Goal: Task Accomplishment & Management: Complete application form

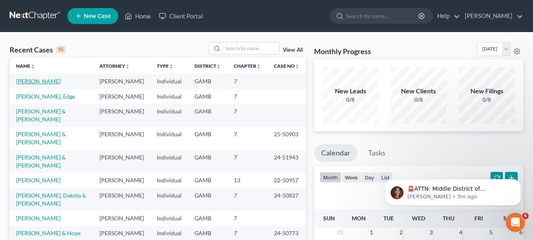
click at [43, 83] on link "[PERSON_NAME]" at bounding box center [38, 81] width 45 height 7
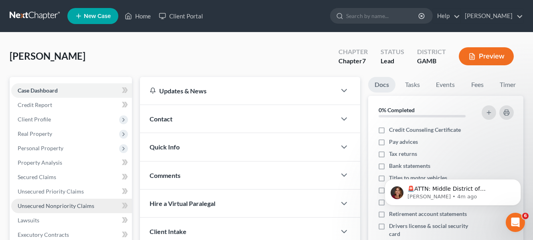
click at [44, 209] on span "Unsecured Nonpriority Claims" at bounding box center [56, 206] width 77 height 7
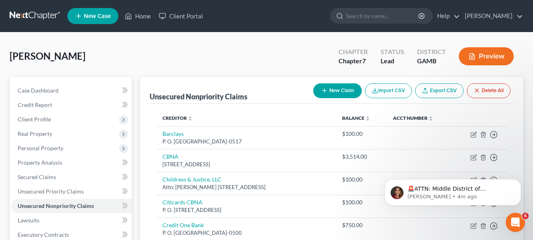
click at [340, 95] on button "New Claim" at bounding box center [337, 90] width 49 height 15
select select "0"
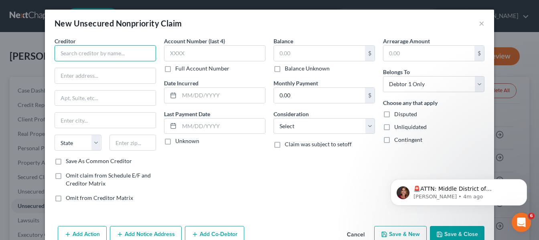
click at [140, 54] on input "text" at bounding box center [105, 53] width 101 height 16
type input "Childres & Justice"
type input "[STREET_ADDRESS]"
type input "Macon"
select select "10"
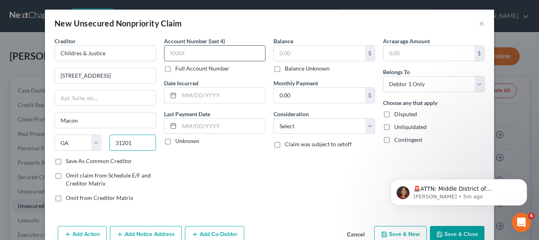
type input "31201"
click at [207, 51] on input "text" at bounding box center [214, 53] width 101 height 16
click at [307, 52] on input "text" at bounding box center [319, 53] width 91 height 15
type input "1"
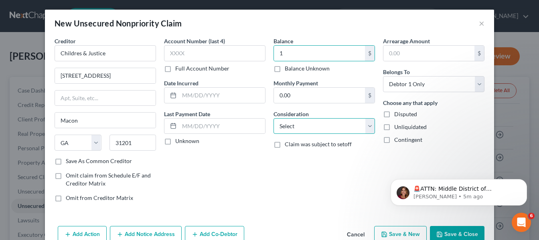
click at [366, 126] on select "Select Cable / Satellite Services Collection Agency Credit Card Debt Debt Couns…" at bounding box center [323, 126] width 101 height 16
select select "1"
click at [273, 118] on select "Select Cable / Satellite Services Collection Agency Credit Card Debt Debt Couns…" at bounding box center [323, 126] width 101 height 16
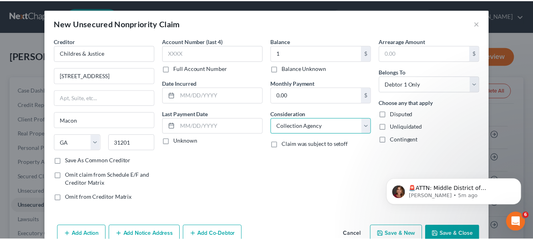
scroll to position [19, 0]
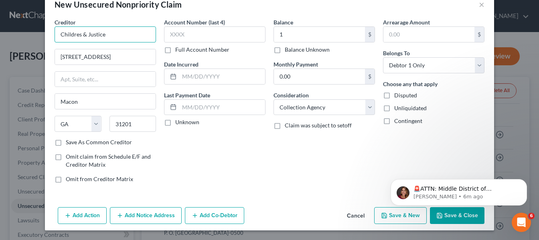
click at [76, 35] on input "Childres & Justice" at bounding box center [105, 34] width 101 height 16
type input "Childress & Justice"
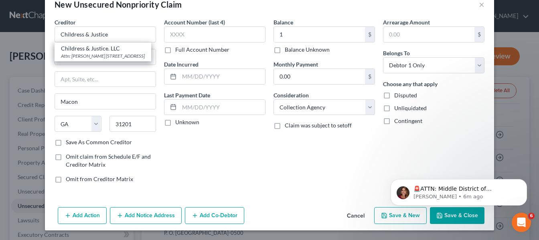
click at [453, 217] on html "🚨ATTN: Middle District of [US_STATE] The court has added a new Credit Counselin…" at bounding box center [459, 190] width 160 height 56
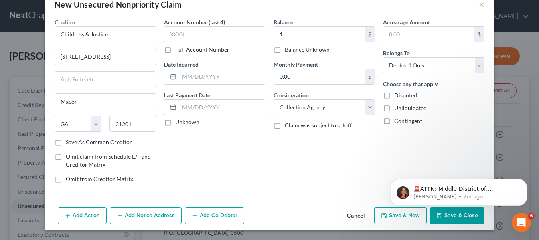
click at [443, 216] on html "🚨ATTN: Middle District of [US_STATE] The court has added a new Credit Counselin…" at bounding box center [459, 190] width 160 height 56
click at [438, 213] on body "🚨ATTN: Middle District of [US_STATE] The court has added a new Credit Counselin…" at bounding box center [459, 191] width 154 height 50
click at [459, 153] on div "🚨ATTN: Middle District of [US_STATE] The court has added a new Credit Counselin…" at bounding box center [459, 155] width 148 height 100
click at [451, 213] on body "🚨ATTN: Middle District of [US_STATE] The court has added a new Credit Counselin…" at bounding box center [459, 191] width 154 height 50
click at [523, 180] on icon "Dismiss notification" at bounding box center [524, 181] width 4 height 4
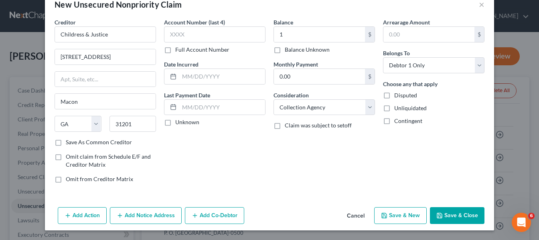
click at [457, 216] on button "Save & Close" at bounding box center [457, 215] width 55 height 17
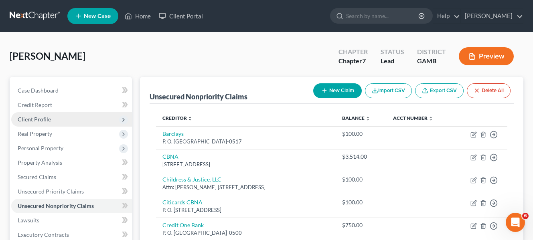
click at [48, 119] on span "Client Profile" at bounding box center [34, 119] width 33 height 7
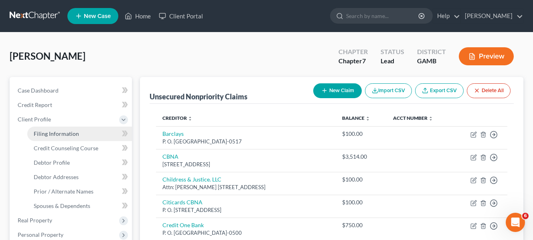
click at [55, 132] on span "Filing Information" at bounding box center [56, 133] width 45 height 7
select select "1"
select select "0"
select select "10"
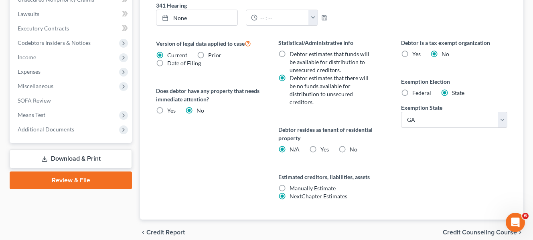
scroll to position [321, 0]
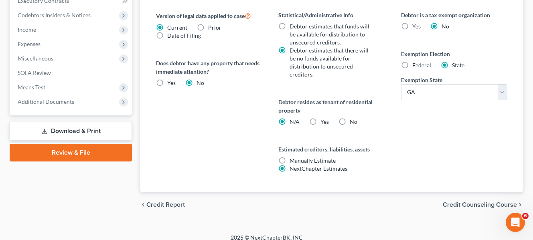
click at [462, 202] on span "Credit Counseling Course" at bounding box center [480, 205] width 74 height 6
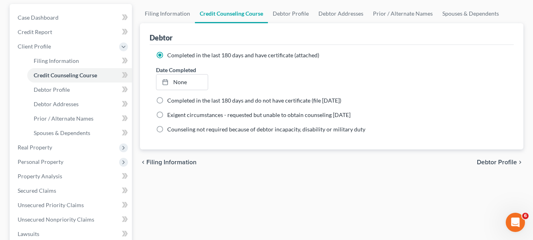
scroll to position [80, 0]
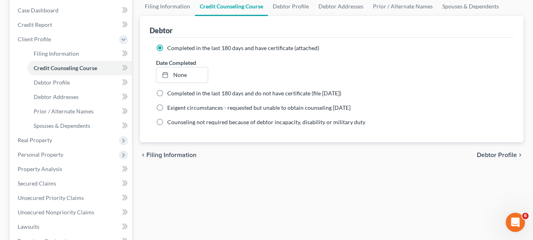
click at [492, 158] on span "Debtor Profile" at bounding box center [497, 155] width 40 height 6
select select "1"
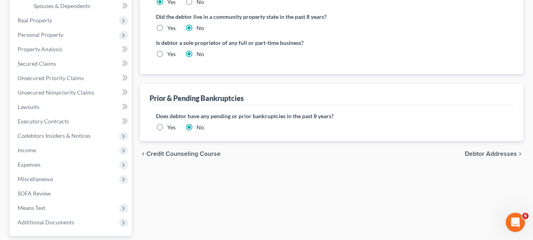
scroll to position [200, 0]
click at [500, 156] on span "Debtor Addresses" at bounding box center [491, 153] width 52 height 6
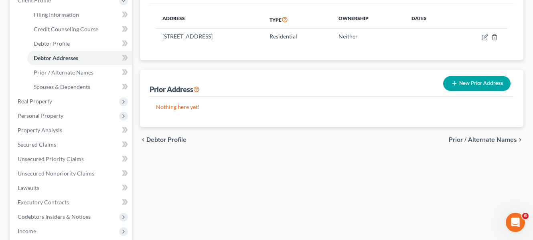
scroll to position [120, 0]
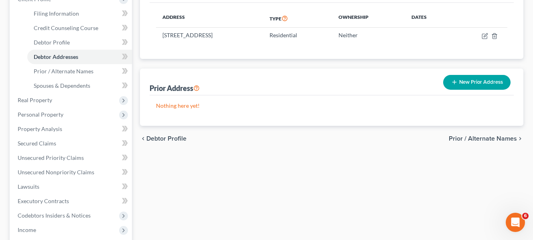
click at [493, 141] on span "Prior / Alternate Names" at bounding box center [483, 139] width 68 height 6
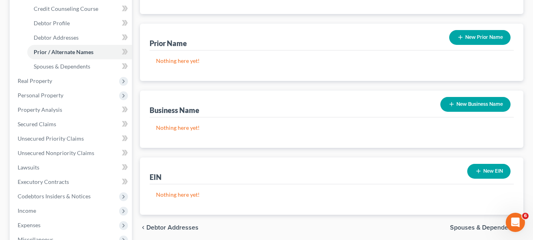
scroll to position [160, 0]
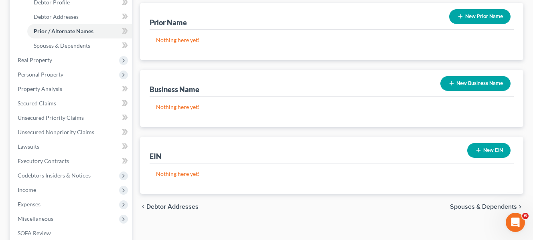
click at [458, 207] on span "Spouses & Dependents" at bounding box center [483, 207] width 67 height 6
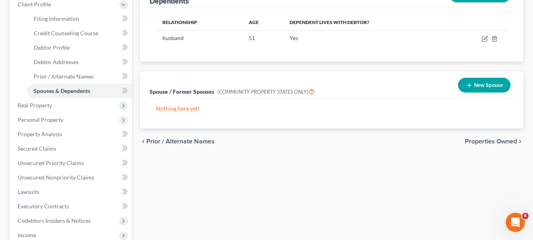
scroll to position [120, 0]
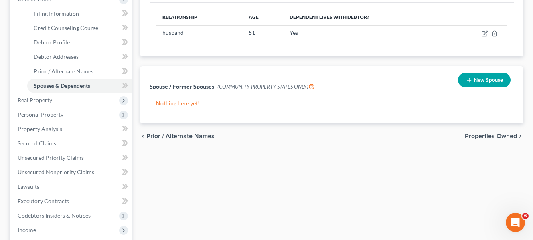
click at [497, 137] on span "Properties Owned" at bounding box center [491, 136] width 52 height 6
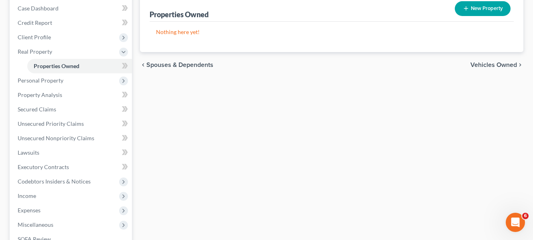
scroll to position [80, 0]
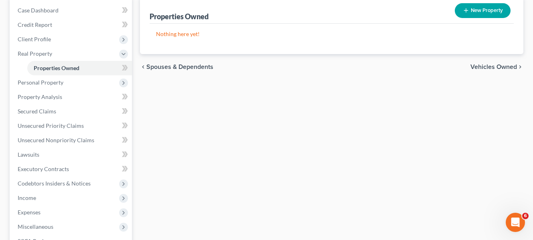
click at [501, 69] on span "Vehicles Owned" at bounding box center [493, 67] width 47 height 6
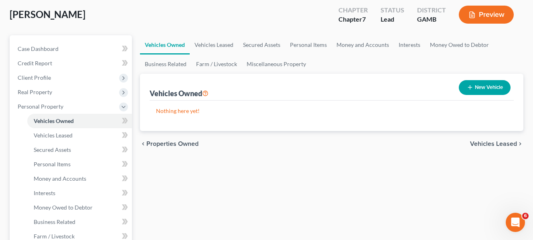
scroll to position [40, 0]
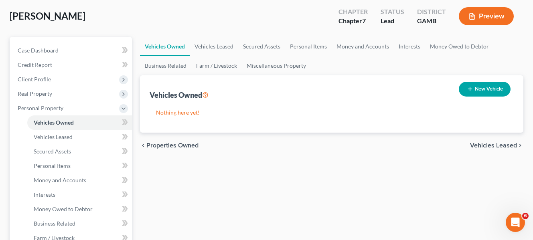
click at [500, 146] on span "Vehicles Leased" at bounding box center [493, 145] width 47 height 6
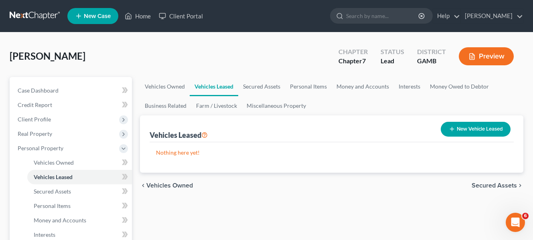
click at [490, 187] on span "Secured Assets" at bounding box center [494, 185] width 45 height 6
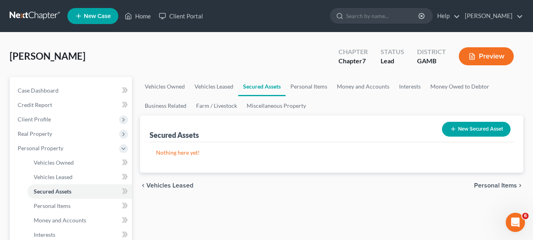
click at [490, 187] on span "Personal Items" at bounding box center [495, 185] width 43 height 6
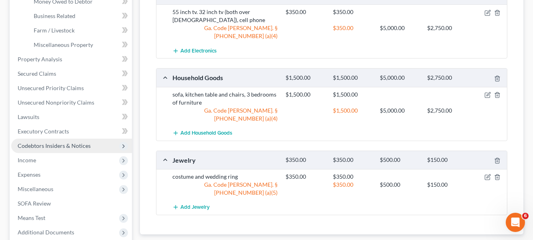
scroll to position [281, 0]
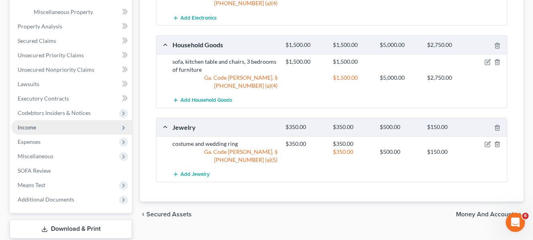
click at [25, 127] on span "Income" at bounding box center [27, 127] width 18 height 7
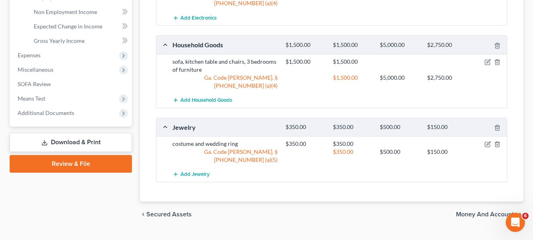
scroll to position [244, 0]
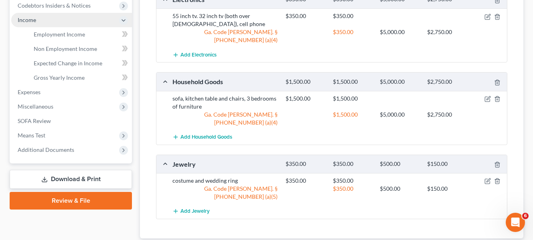
click at [30, 20] on span "Income" at bounding box center [27, 19] width 18 height 7
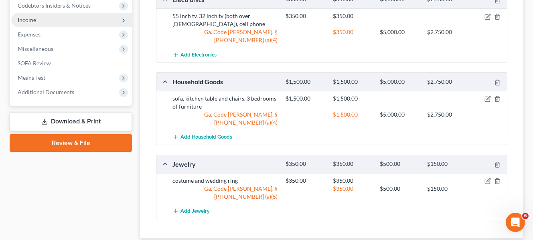
click at [30, 20] on span "Income" at bounding box center [27, 19] width 18 height 7
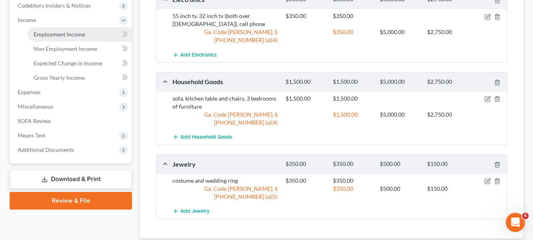
click at [43, 38] on link "Employment Income" at bounding box center [79, 34] width 105 height 14
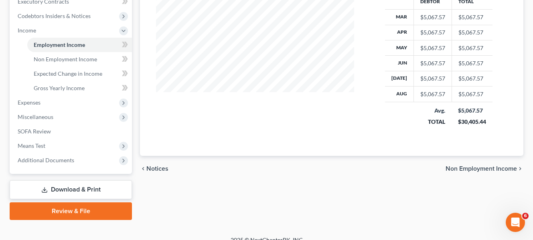
scroll to position [244, 0]
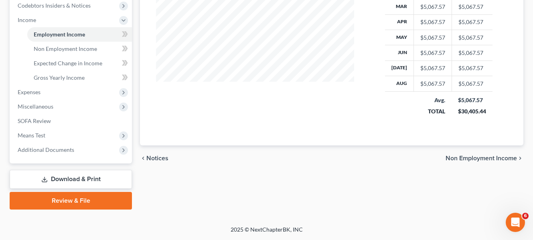
click at [457, 156] on span "Non Employment Income" at bounding box center [481, 158] width 71 height 6
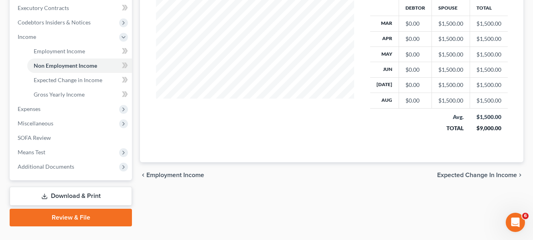
scroll to position [244, 0]
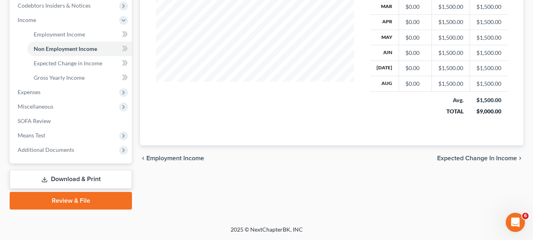
click at [454, 159] on span "Expected Change in Income" at bounding box center [477, 158] width 80 height 6
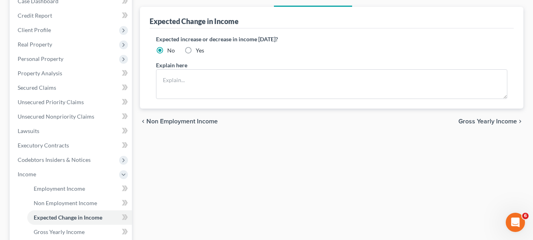
scroll to position [120, 0]
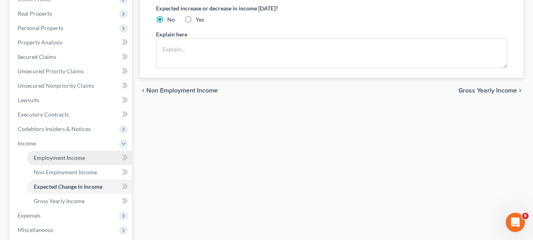
click at [75, 158] on span "Employment Income" at bounding box center [59, 157] width 51 height 7
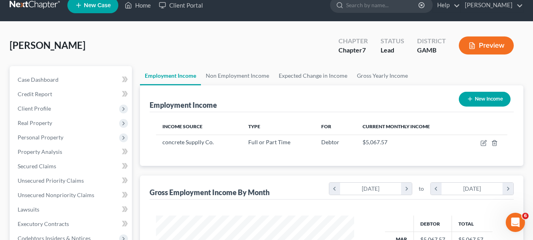
scroll to position [3, 0]
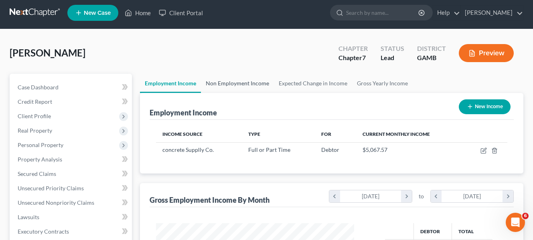
click at [259, 86] on link "Non Employment Income" at bounding box center [237, 83] width 73 height 19
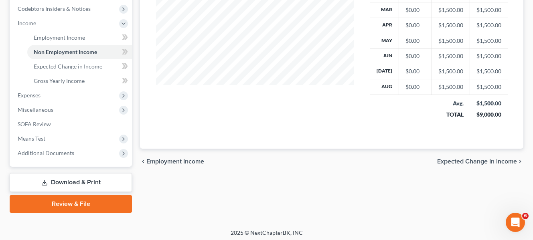
click at [455, 160] on span "Expected Change in Income" at bounding box center [477, 161] width 80 height 6
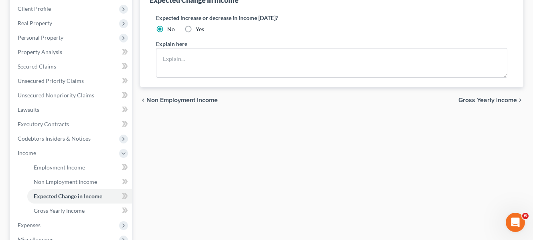
scroll to position [120, 0]
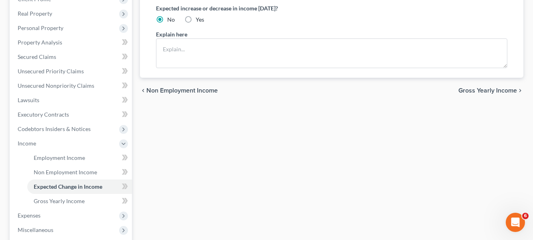
click at [490, 91] on span "Gross Yearly Income" at bounding box center [487, 90] width 59 height 6
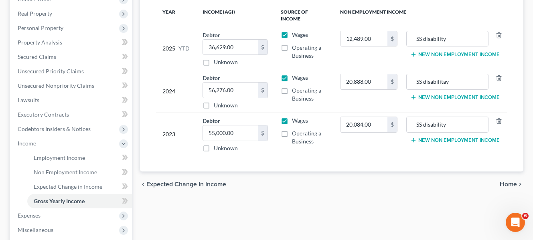
scroll to position [160, 0]
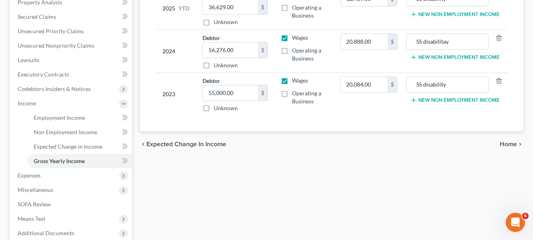
click at [510, 146] on span "Home" at bounding box center [508, 144] width 17 height 6
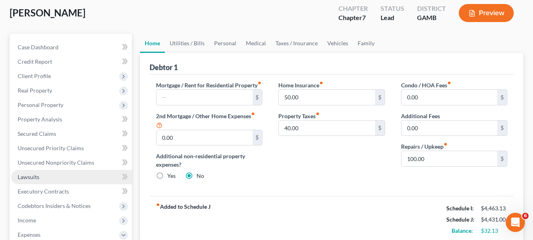
scroll to position [120, 0]
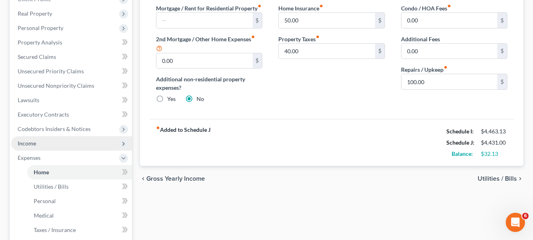
click at [32, 146] on span "Income" at bounding box center [27, 143] width 18 height 7
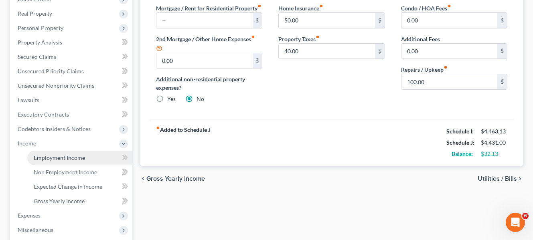
click at [48, 160] on span "Employment Income" at bounding box center [59, 157] width 51 height 7
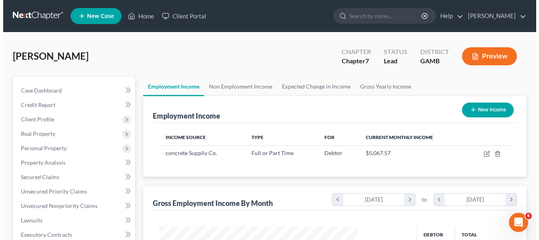
scroll to position [144, 214]
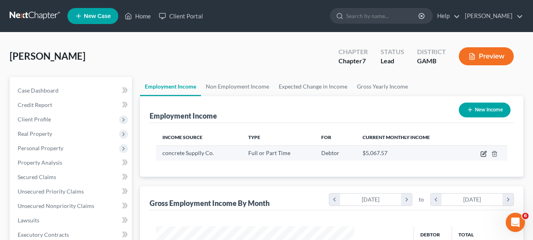
click at [482, 156] on icon "button" at bounding box center [483, 154] width 5 height 5
select select "0"
select select "10"
select select "3"
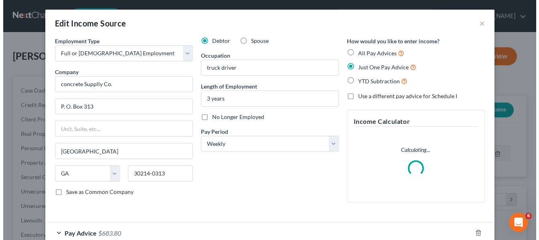
scroll to position [144, 217]
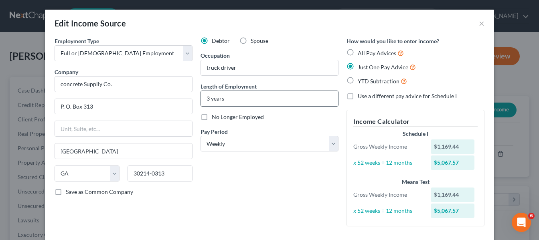
click at [206, 98] on input "3 years" at bounding box center [269, 98] width 137 height 15
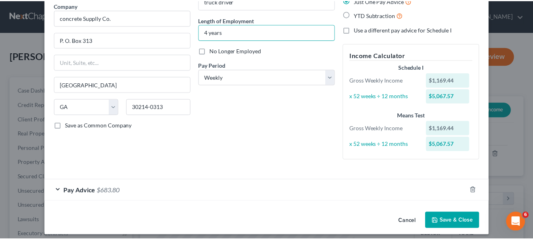
scroll to position [72, 0]
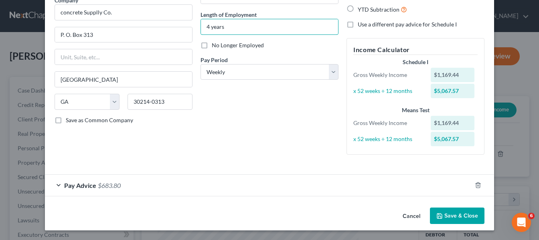
type input "4 years"
click at [454, 217] on button "Save & Close" at bounding box center [457, 216] width 55 height 17
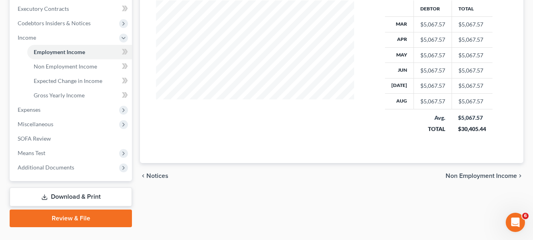
scroll to position [244, 0]
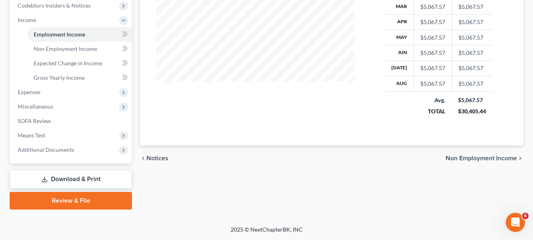
click at [73, 178] on link "Download & Print" at bounding box center [71, 179] width 122 height 19
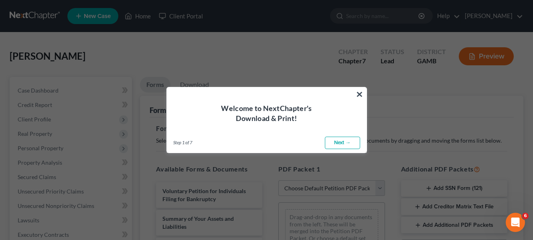
click at [343, 142] on link "Next →" at bounding box center [342, 143] width 35 height 13
select select "0"
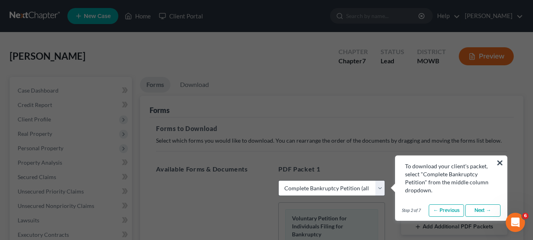
click at [346, 190] on select "Choose Default Petition PDF Packet Complete Bankruptcy Petition (all forms and …" at bounding box center [331, 188] width 106 height 16
click at [278, 180] on select "Choose Default Petition PDF Packet Complete Bankruptcy Petition (all forms and …" at bounding box center [331, 188] width 106 height 16
click at [486, 212] on link "Next →" at bounding box center [482, 211] width 35 height 13
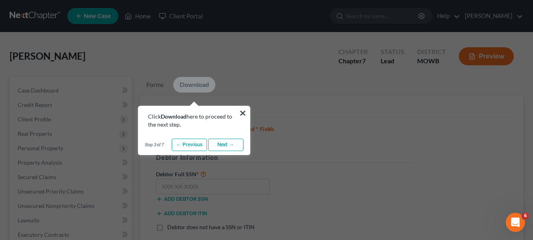
click at [188, 84] on link "Download" at bounding box center [194, 85] width 42 height 16
click at [231, 146] on link "Next →" at bounding box center [225, 145] width 35 height 13
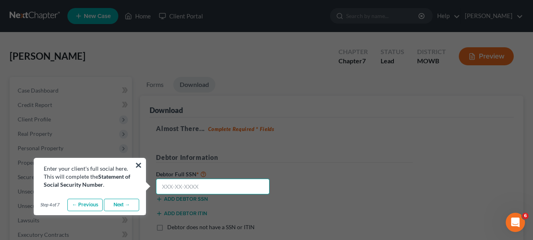
click at [218, 188] on input "text" at bounding box center [212, 187] width 113 height 16
type input "254-65-1577"
click at [120, 206] on link "Next →" at bounding box center [121, 205] width 35 height 13
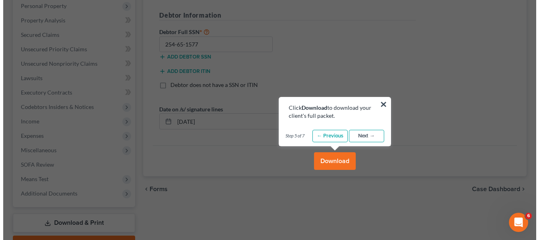
scroll to position [160, 0]
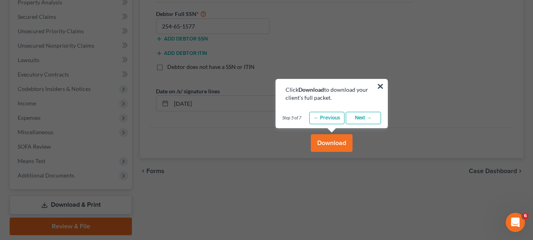
click at [333, 147] on button "Download" at bounding box center [332, 143] width 42 height 18
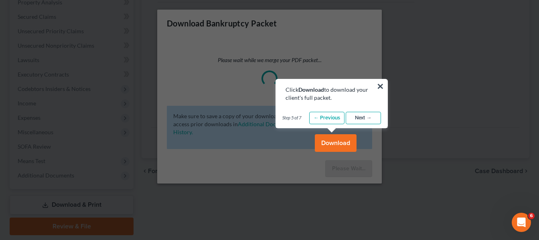
click at [368, 120] on link "Next →" at bounding box center [363, 118] width 35 height 13
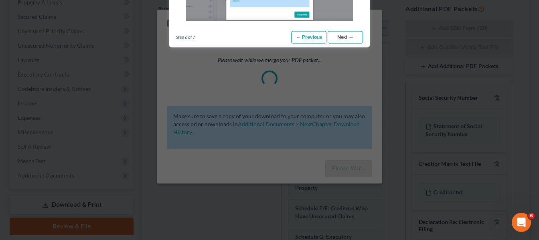
click at [353, 41] on link "Next →" at bounding box center [345, 37] width 35 height 13
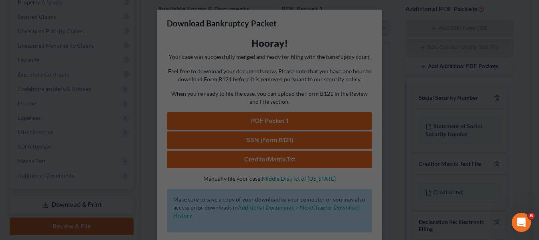
click at [511, 220] on div "Open Intercom Messenger" at bounding box center [520, 221] width 26 height 26
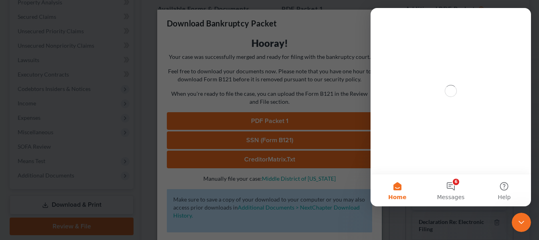
scroll to position [0, 0]
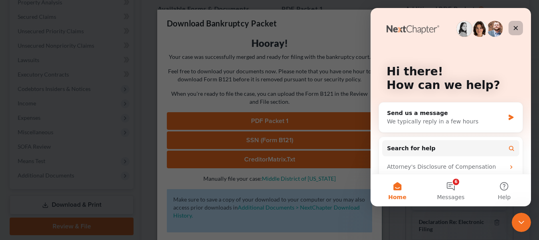
click at [515, 27] on icon "Close" at bounding box center [516, 28] width 4 height 4
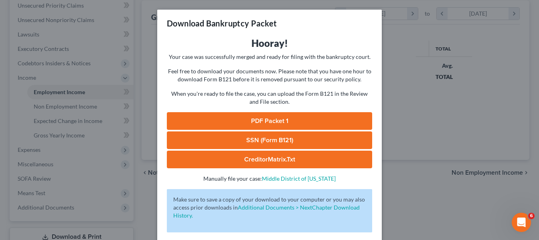
scroll to position [144, 217]
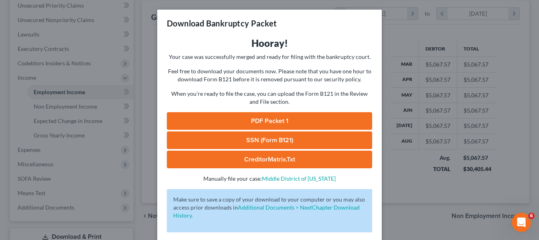
click at [265, 123] on link "PDF Packet 1" at bounding box center [269, 121] width 205 height 18
click at [297, 142] on link "SSN (Form B121)" at bounding box center [269, 141] width 205 height 18
click at [276, 158] on link "CreditorMatrix.txt" at bounding box center [269, 160] width 205 height 18
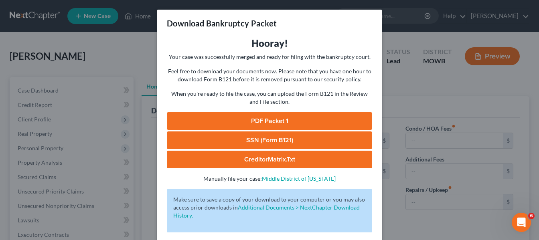
type input "0.00"
radio input "true"
type input "50.00"
type input "40.00"
type input "0.00"
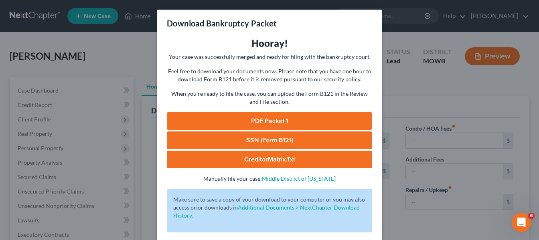
type input "0.00"
type input "100.00"
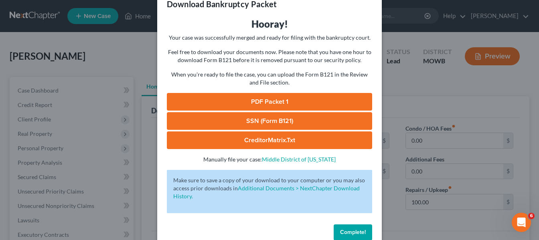
scroll to position [36, 0]
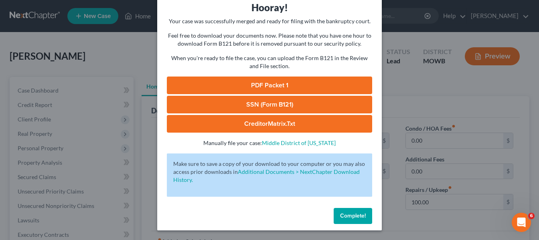
click at [347, 217] on span "Complete!" at bounding box center [353, 216] width 26 height 7
click at [346, 217] on span "Complete!" at bounding box center [353, 216] width 26 height 7
click at [346, 218] on span "Complete!" at bounding box center [353, 216] width 26 height 7
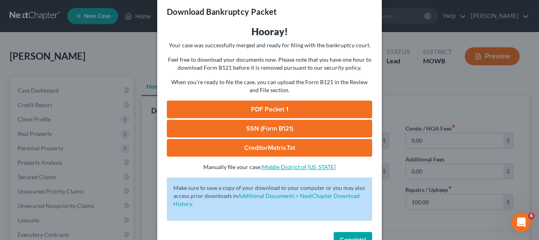
scroll to position [0, 0]
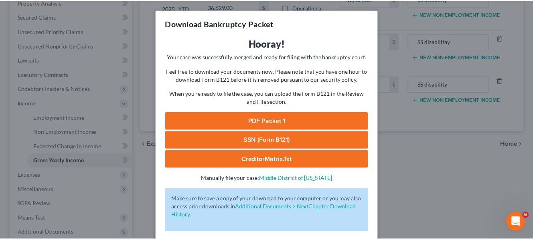
scroll to position [36, 0]
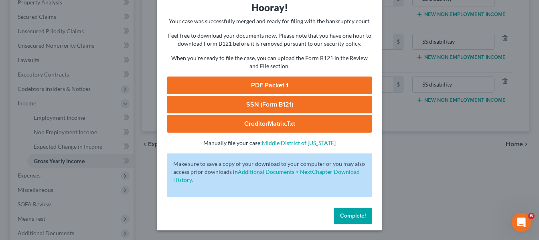
click at [346, 216] on span "Complete!" at bounding box center [353, 216] width 26 height 7
click at [439, 164] on div "Download Bankruptcy Packet Hooray! Your case was successfully merged and ready …" at bounding box center [269, 120] width 539 height 240
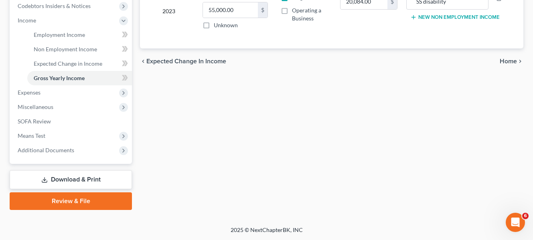
scroll to position [244, 0]
click at [87, 199] on link "Review & File" at bounding box center [71, 201] width 122 height 18
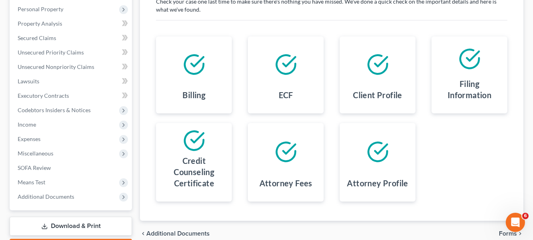
scroll to position [186, 0]
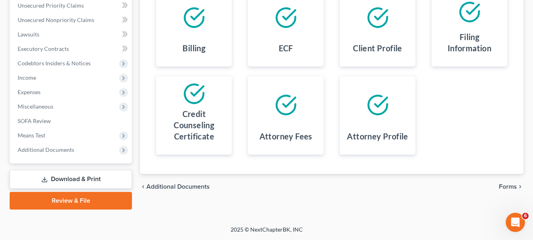
click at [505, 188] on span "Forms" at bounding box center [508, 187] width 18 height 6
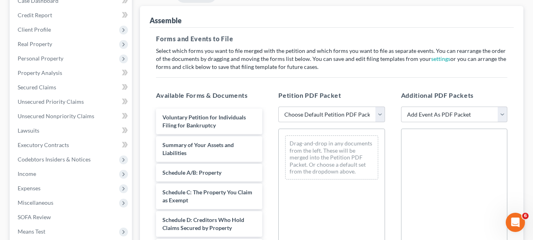
scroll to position [66, 0]
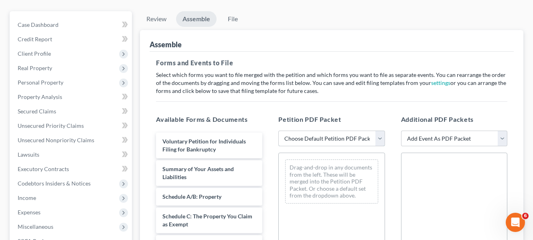
click at [379, 142] on select "Choose Default Petition PDF Packet Complete Bankruptcy Petition (all forms and …" at bounding box center [331, 139] width 106 height 16
select select "0"
click at [278, 131] on select "Choose Default Petition PDF Packet Complete Bankruptcy Petition (all forms and …" at bounding box center [331, 139] width 106 height 16
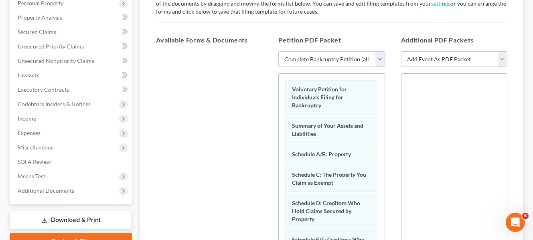
scroll to position [106, 0]
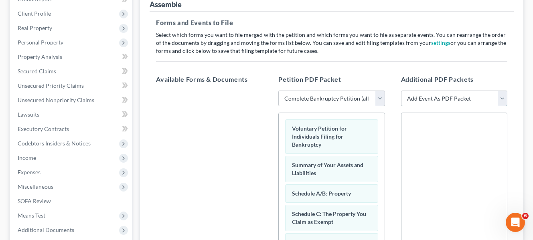
click at [504, 99] on select "Add Event As PDF Packet Affidavit re: NO Tax Returns Amended Matrix Adding Cred…" at bounding box center [454, 99] width 106 height 16
click at [453, 176] on div at bounding box center [454, 223] width 106 height 221
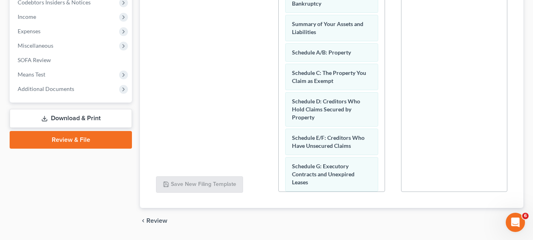
scroll to position [271, 0]
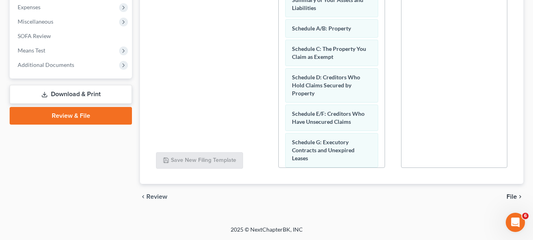
click at [512, 197] on span "File" at bounding box center [511, 197] width 10 height 6
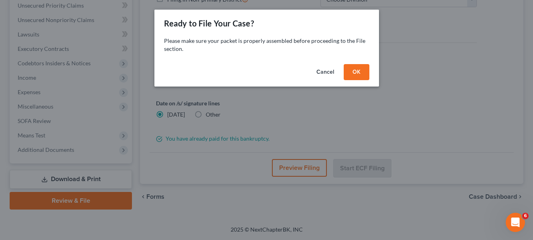
scroll to position [186, 0]
click at [359, 73] on button "OK" at bounding box center [359, 72] width 26 height 16
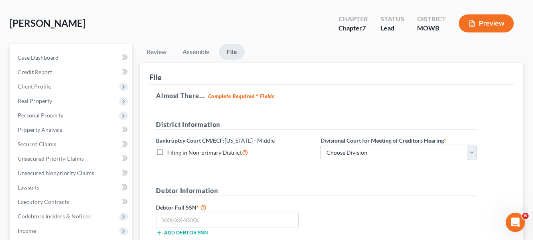
scroll to position [26, 0]
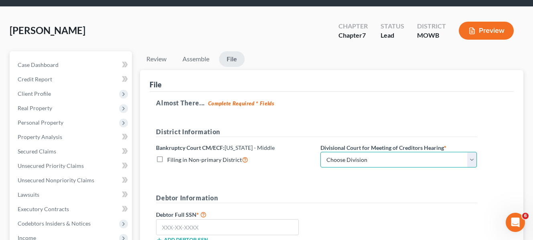
click at [472, 160] on select "Choose Division Central Southern Southwestern St. [PERSON_NAME]" at bounding box center [398, 160] width 156 height 16
click at [320, 152] on select "Choose Division Central Southern Southwestern St. [PERSON_NAME]" at bounding box center [398, 160] width 156 height 16
click at [474, 160] on select "Choose Division Central Southern Southwestern St. [PERSON_NAME]" at bounding box center [398, 160] width 156 height 16
select select "0"
click at [320, 152] on select "Choose Division Central Southern Southwestern St. [PERSON_NAME]" at bounding box center [398, 160] width 156 height 16
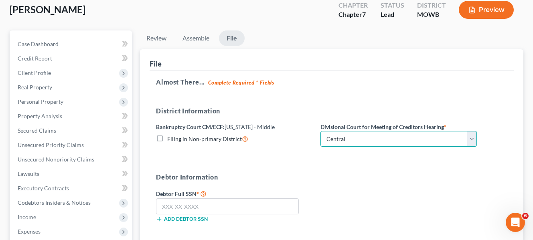
scroll to position [66, 0]
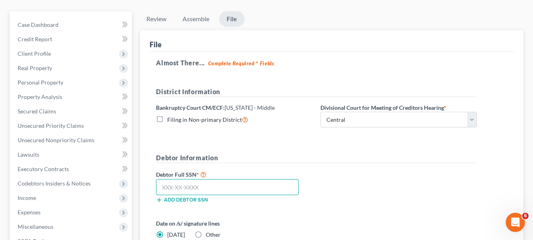
click at [259, 189] on input "text" at bounding box center [227, 187] width 143 height 16
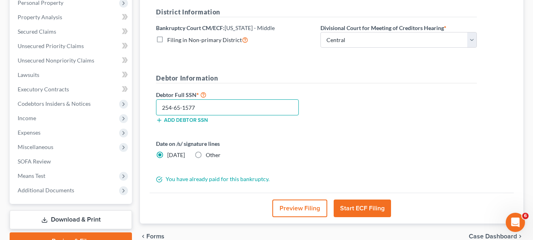
scroll to position [146, 0]
type input "254-65-1577"
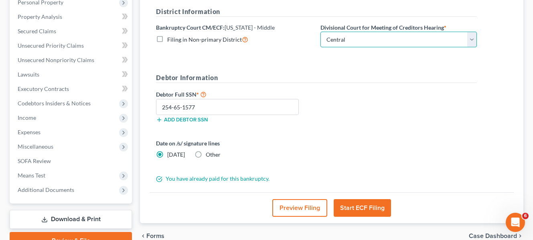
click at [473, 39] on select "Choose Division Central Southern Southwestern St. [PERSON_NAME]" at bounding box center [398, 40] width 156 height 16
click at [320, 32] on select "Choose Division Central Southern Southwestern St. [PERSON_NAME]" at bounding box center [398, 40] width 156 height 16
click at [357, 210] on button "Start ECF Filing" at bounding box center [362, 208] width 57 height 18
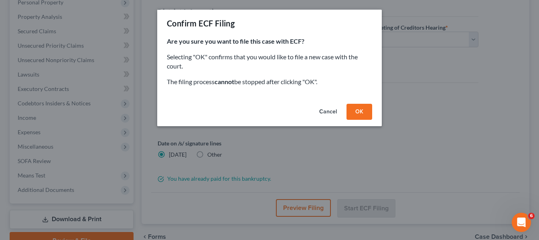
click at [358, 111] on button "OK" at bounding box center [359, 112] width 26 height 16
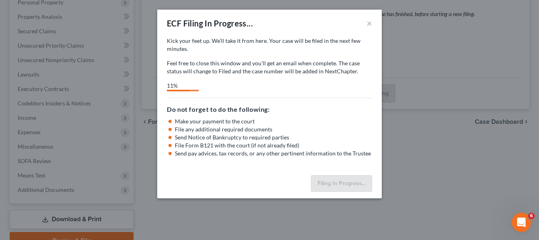
select select "0"
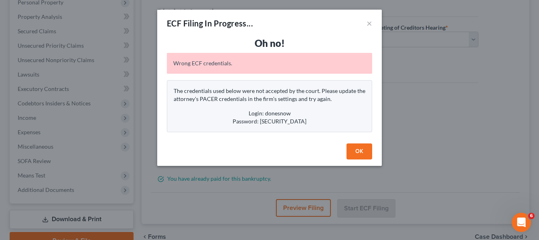
click at [355, 152] on button "OK" at bounding box center [359, 152] width 26 height 16
